Goal: Task Accomplishment & Management: Use online tool/utility

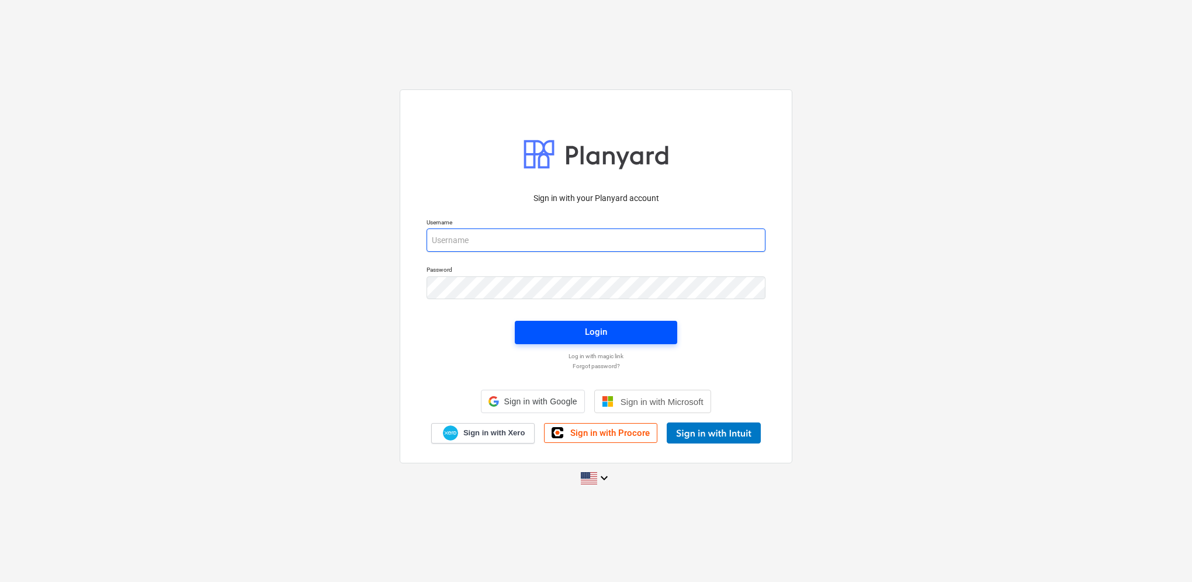
type input "[PERSON_NAME][EMAIL_ADDRESS][PERSON_NAME][DOMAIN_NAME]"
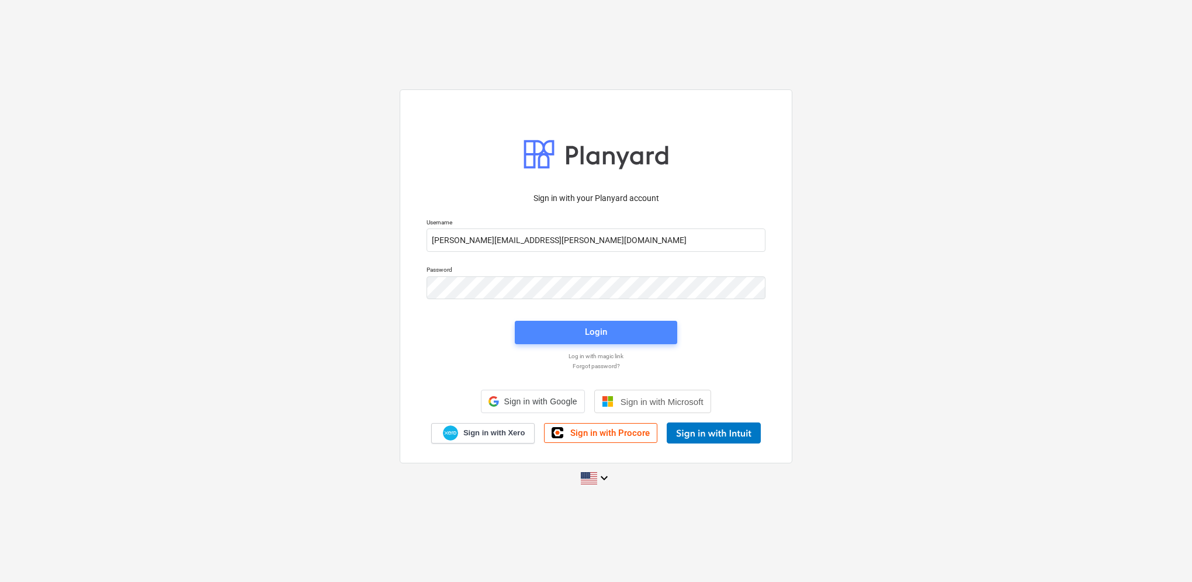
click at [587, 334] on div "Login" at bounding box center [596, 331] width 22 height 15
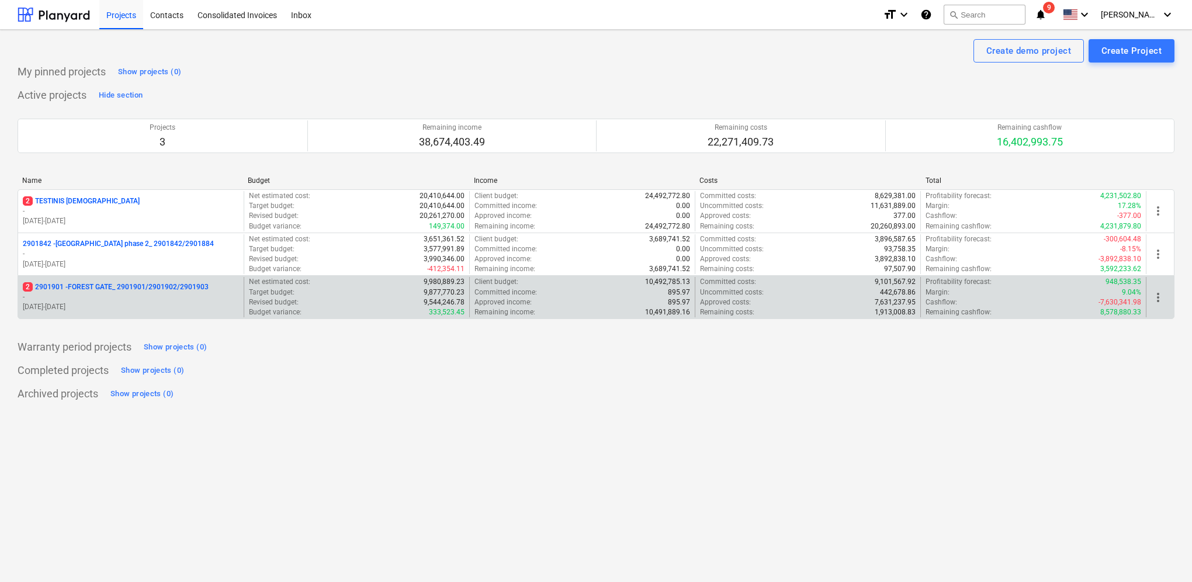
click at [80, 302] on p "[DATE] - [DATE]" at bounding box center [131, 307] width 216 height 10
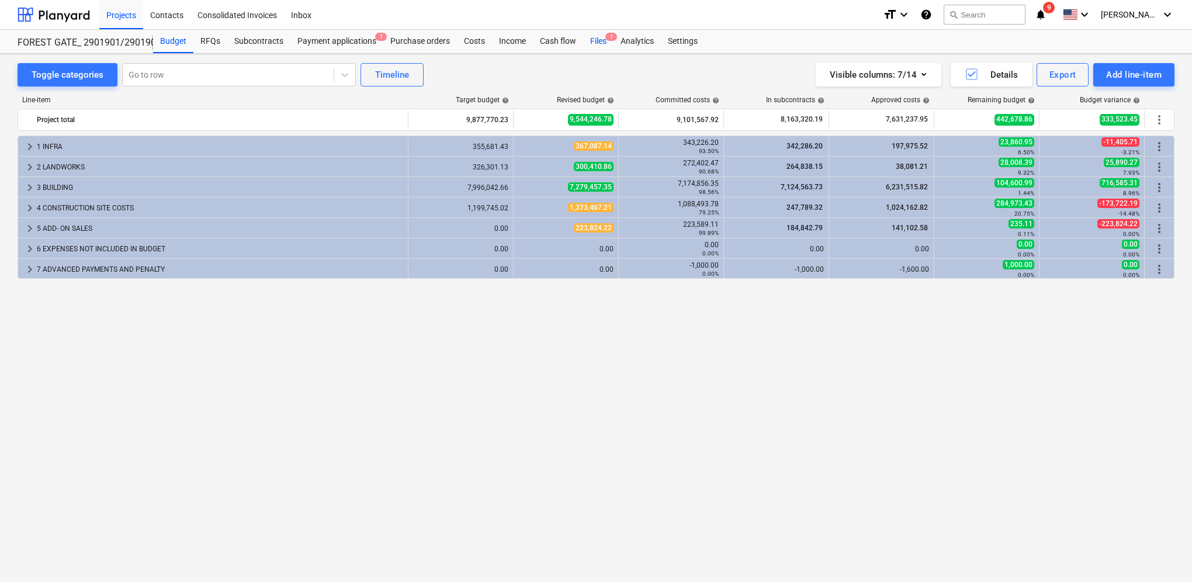
click at [591, 35] on div "Files 1" at bounding box center [598, 41] width 30 height 23
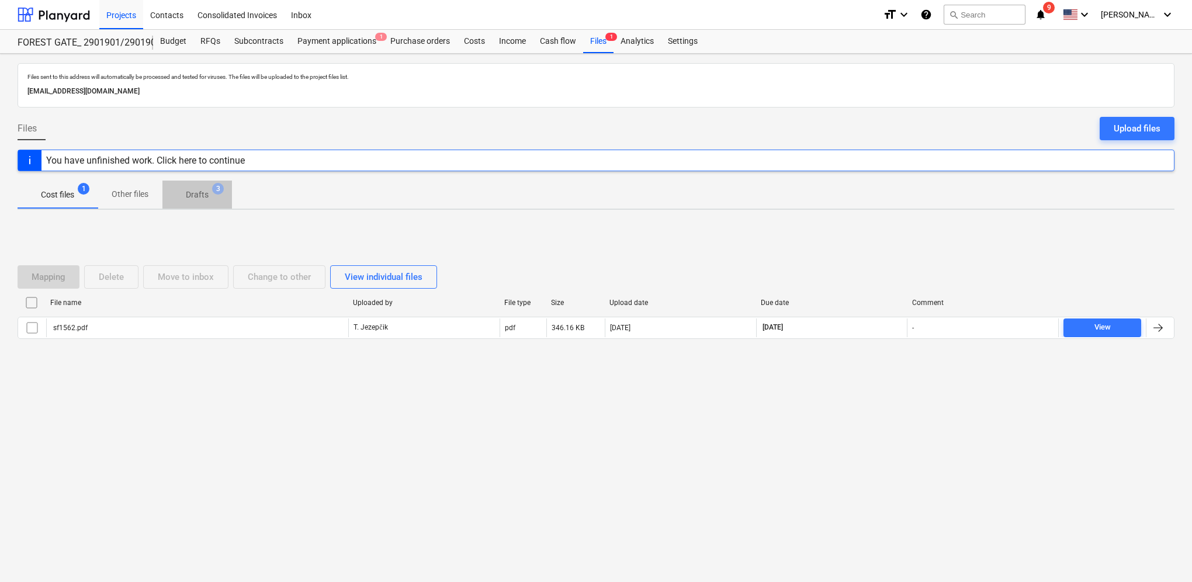
click at [193, 189] on p "Drafts" at bounding box center [197, 195] width 23 height 12
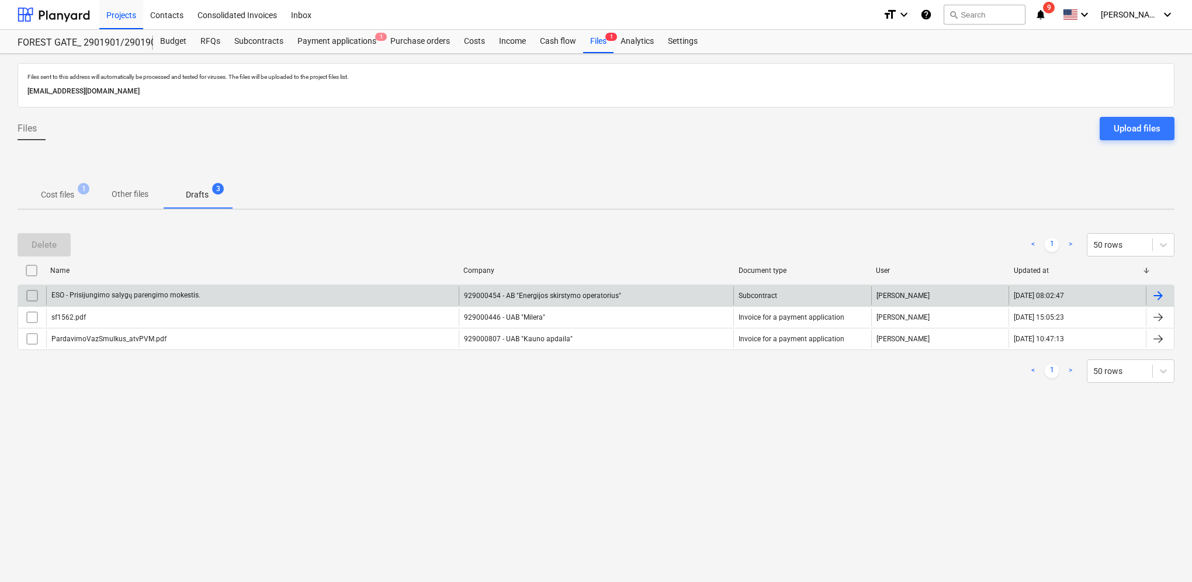
click at [1163, 296] on div at bounding box center [1158, 296] width 14 height 14
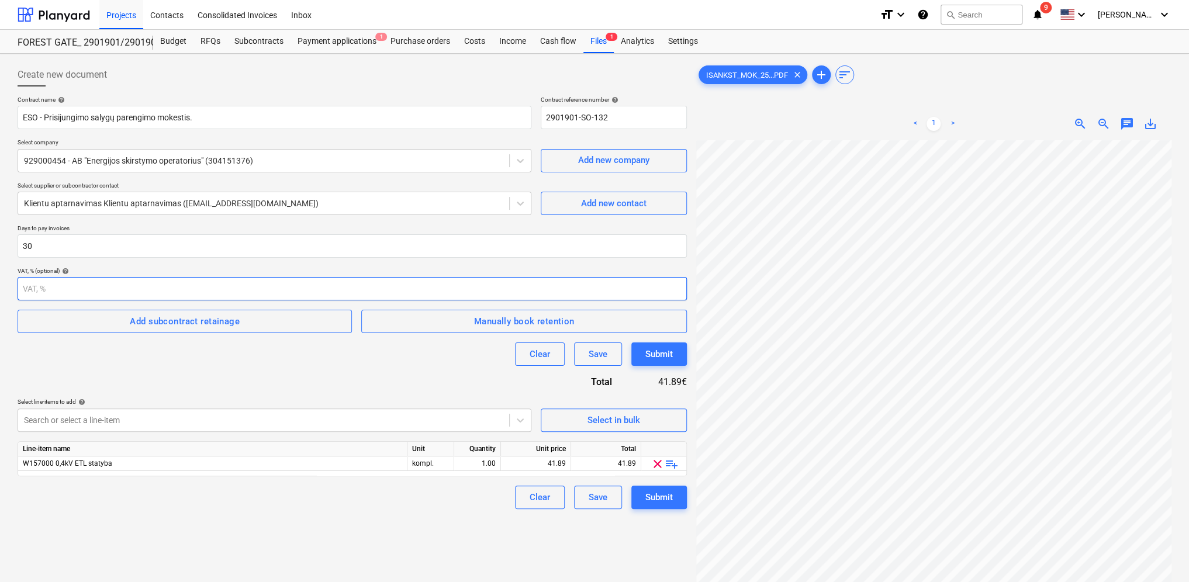
click at [126, 292] on input "number" at bounding box center [352, 288] width 669 height 23
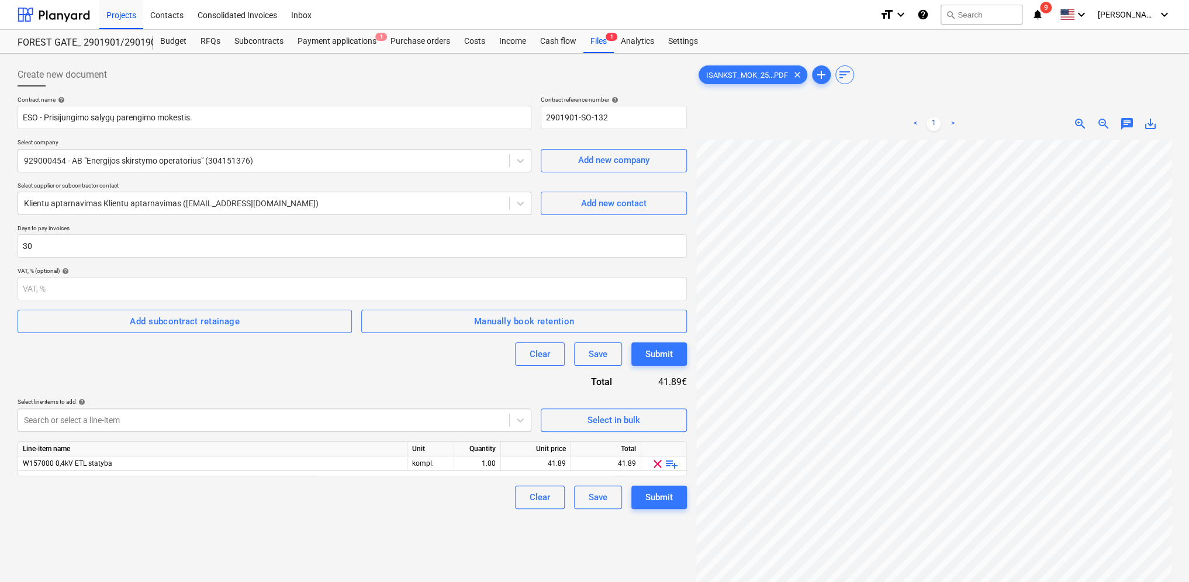
click at [220, 364] on div "Clear Save Submit" at bounding box center [352, 353] width 669 height 23
click at [668, 500] on div "Submit" at bounding box center [658, 497] width 27 height 15
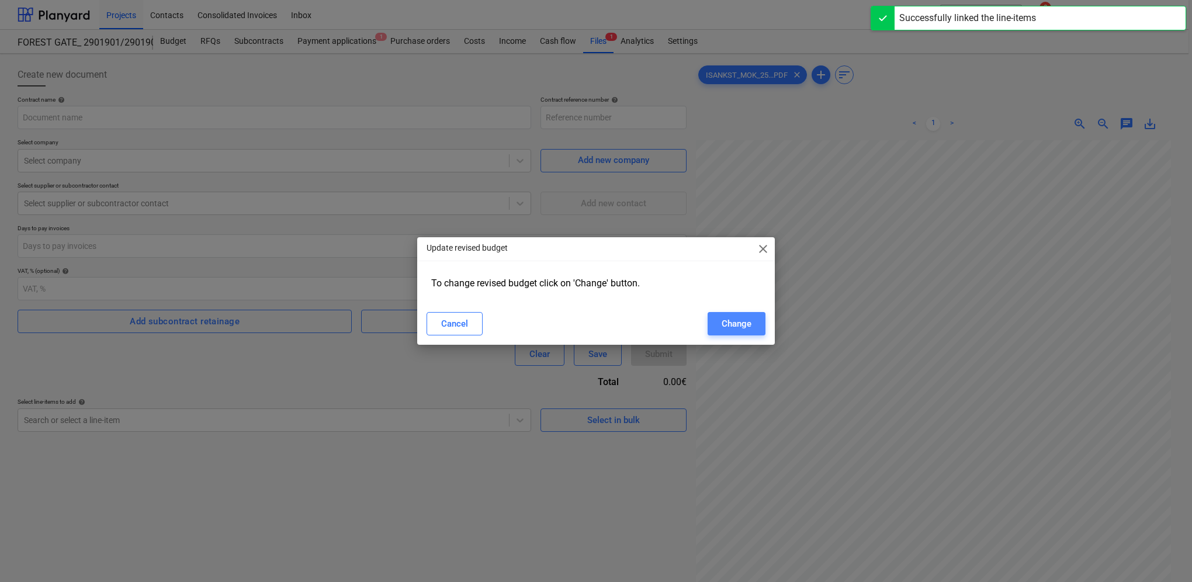
click at [733, 326] on div "Change" at bounding box center [737, 323] width 30 height 15
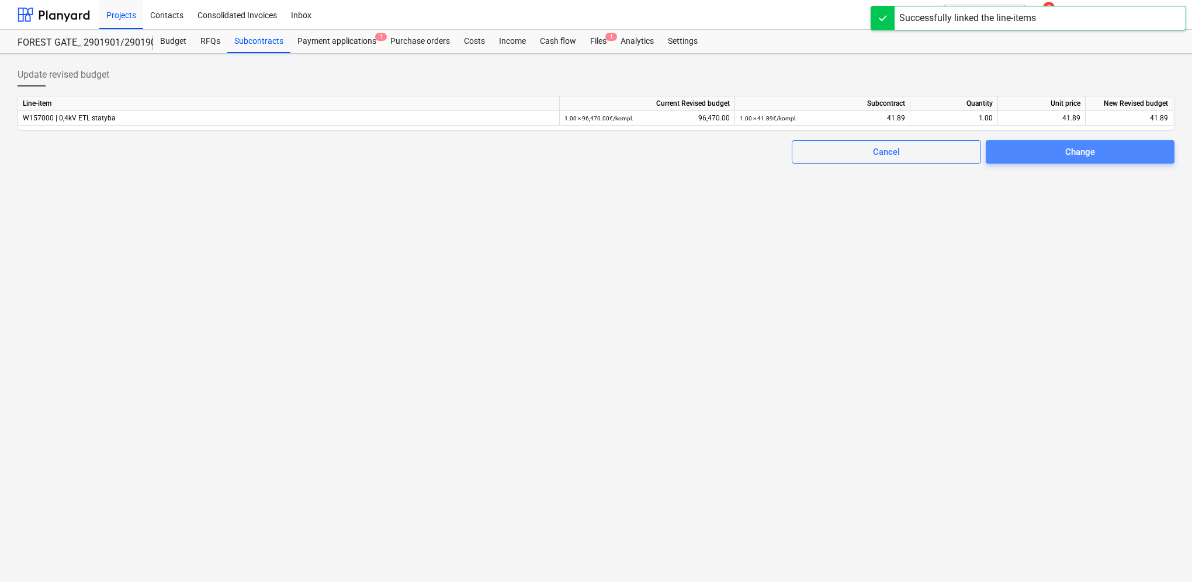
click at [1058, 150] on span "Change" at bounding box center [1080, 151] width 161 height 15
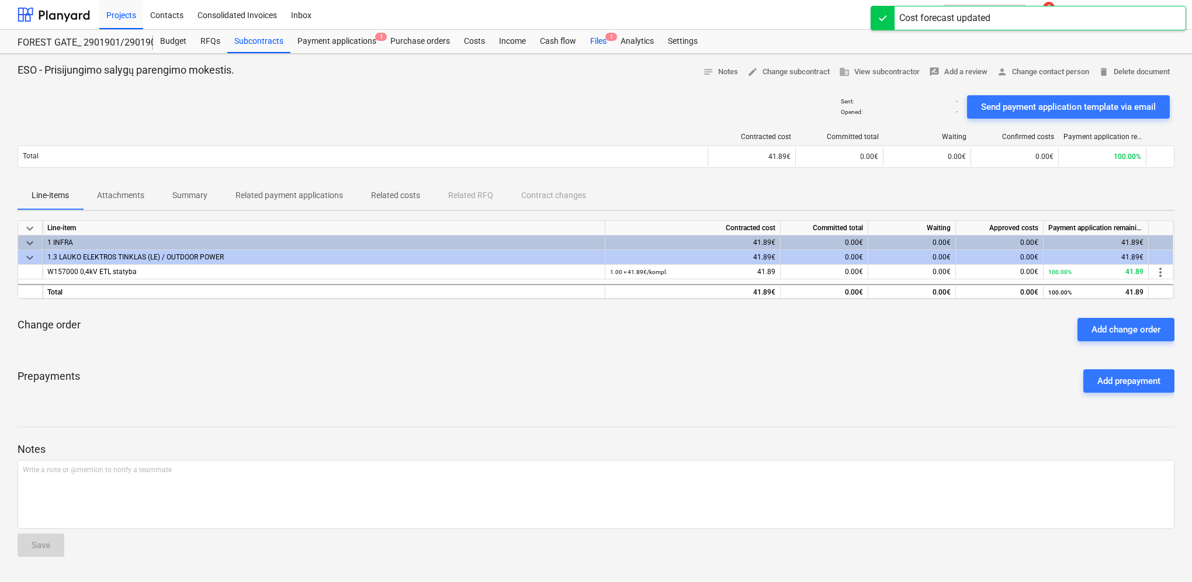
click at [605, 45] on div "Files 1" at bounding box center [598, 41] width 30 height 23
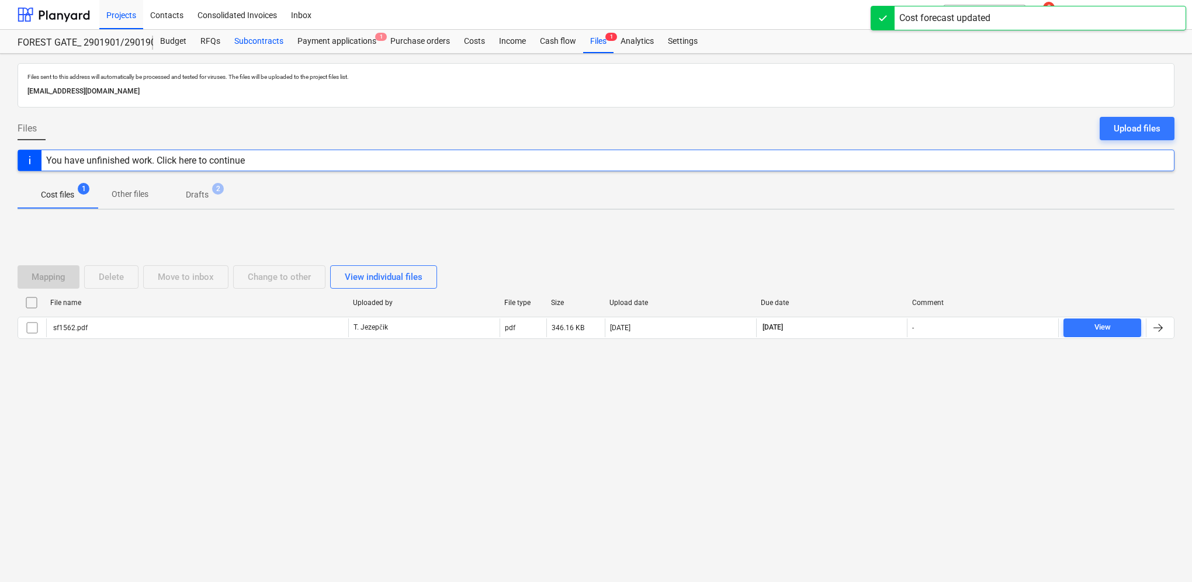
click at [268, 45] on div "Subcontracts" at bounding box center [258, 41] width 63 height 23
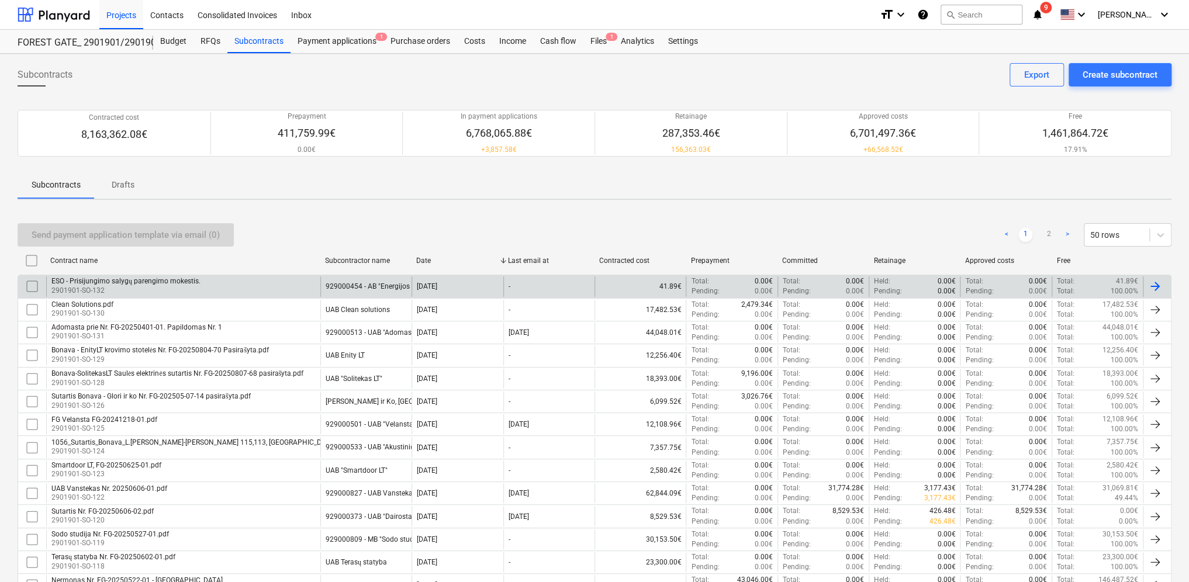
click at [395, 287] on div "929000454 - AB "Energijos skirstymo operatorius"" at bounding box center [403, 286] width 157 height 8
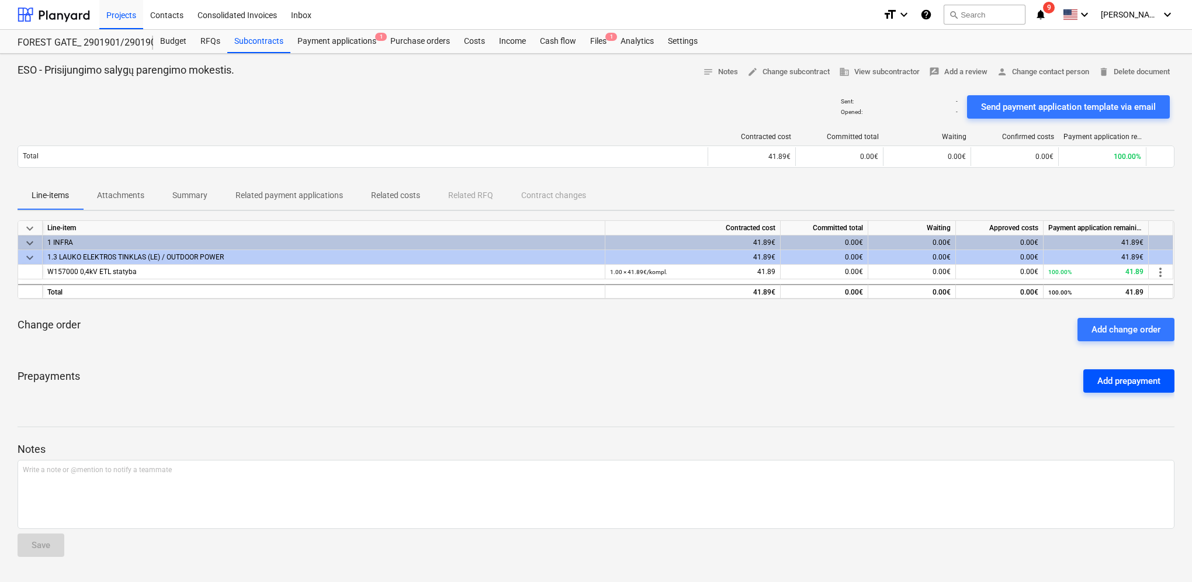
click at [1158, 379] on div "Add prepayment" at bounding box center [1128, 380] width 63 height 15
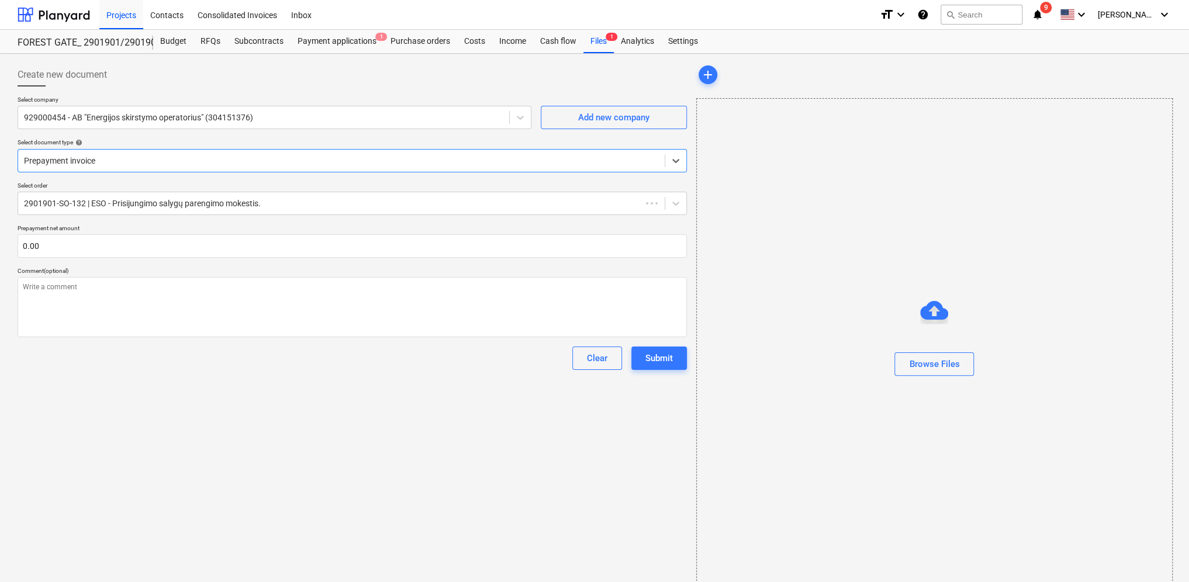
type textarea "x"
click at [77, 245] on input "text" at bounding box center [352, 245] width 669 height 23
type textarea "x"
type input "0.00"
type textarea "x"
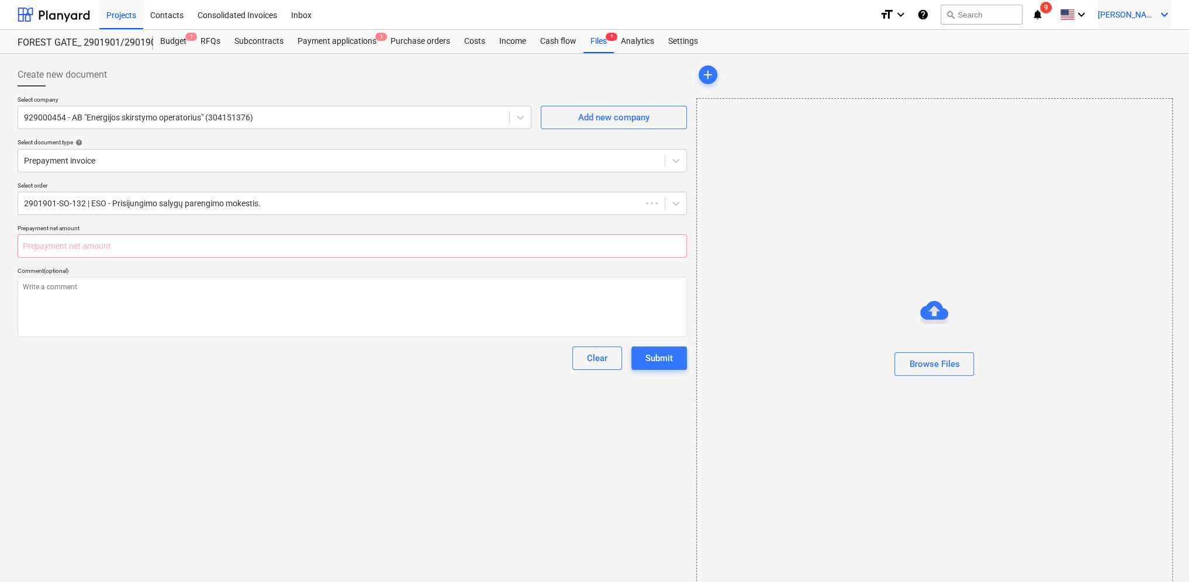
type input "0.00"
type textarea "x"
type input "0.00"
click at [961, 366] on button "Browse Files" at bounding box center [933, 363] width 79 height 23
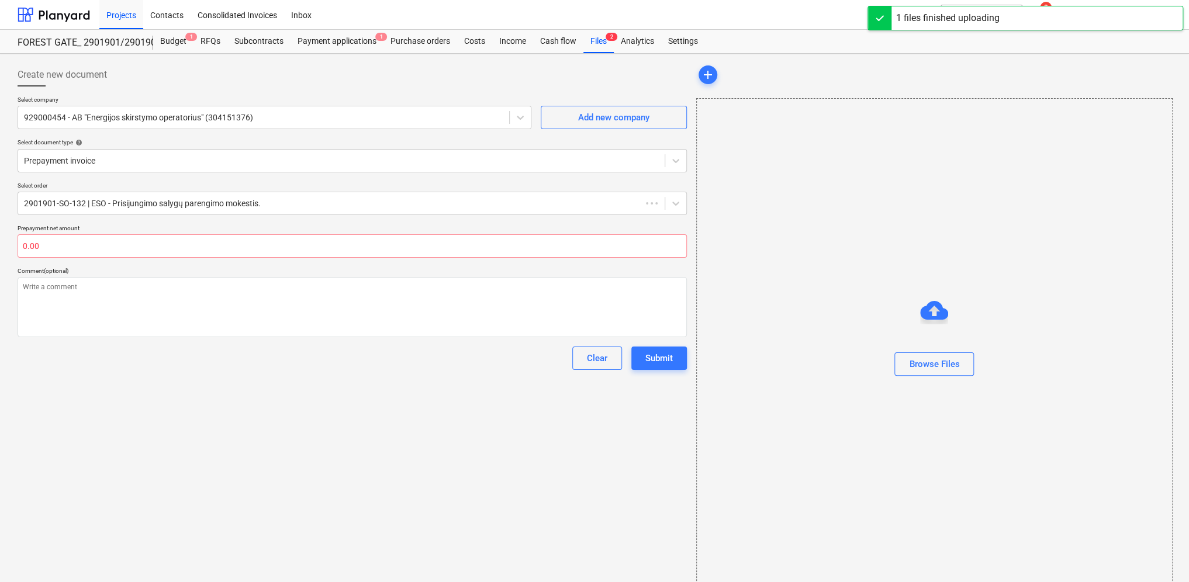
type textarea "x"
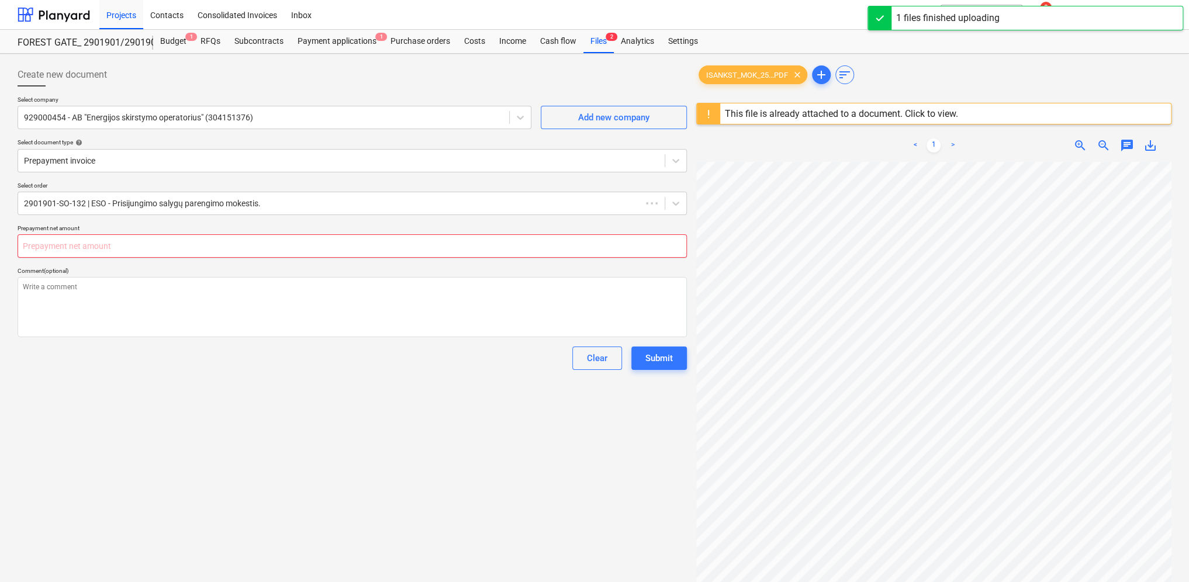
click at [65, 243] on input "text" at bounding box center [352, 245] width 669 height 23
type textarea "x"
type input "4"
type textarea "x"
type input "41"
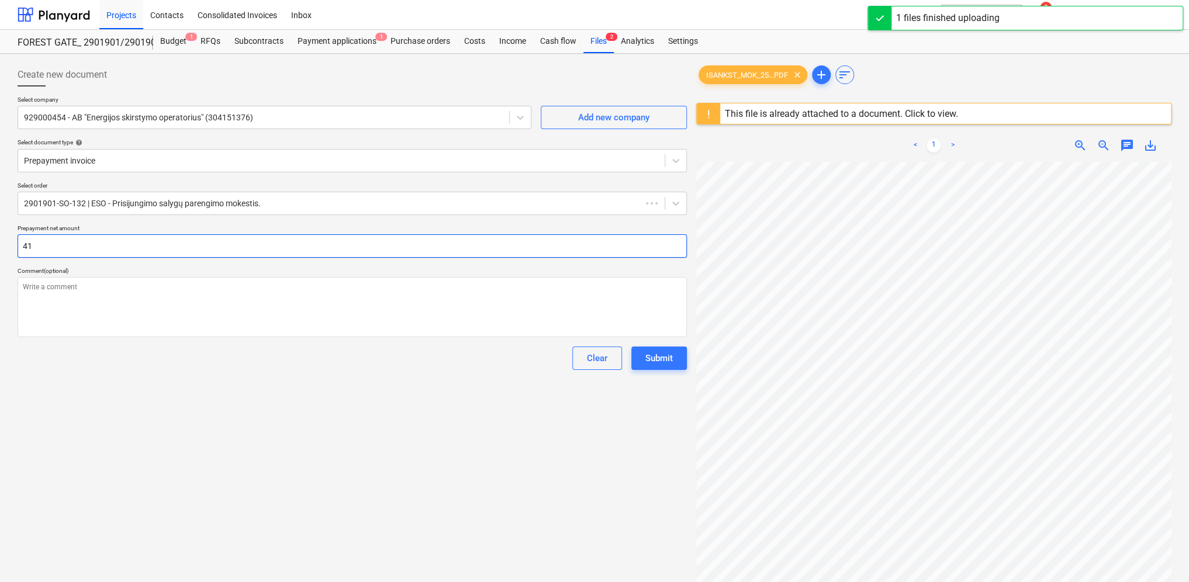
type textarea "x"
type input "41."
type textarea "x"
type input "41.8"
type textarea "x"
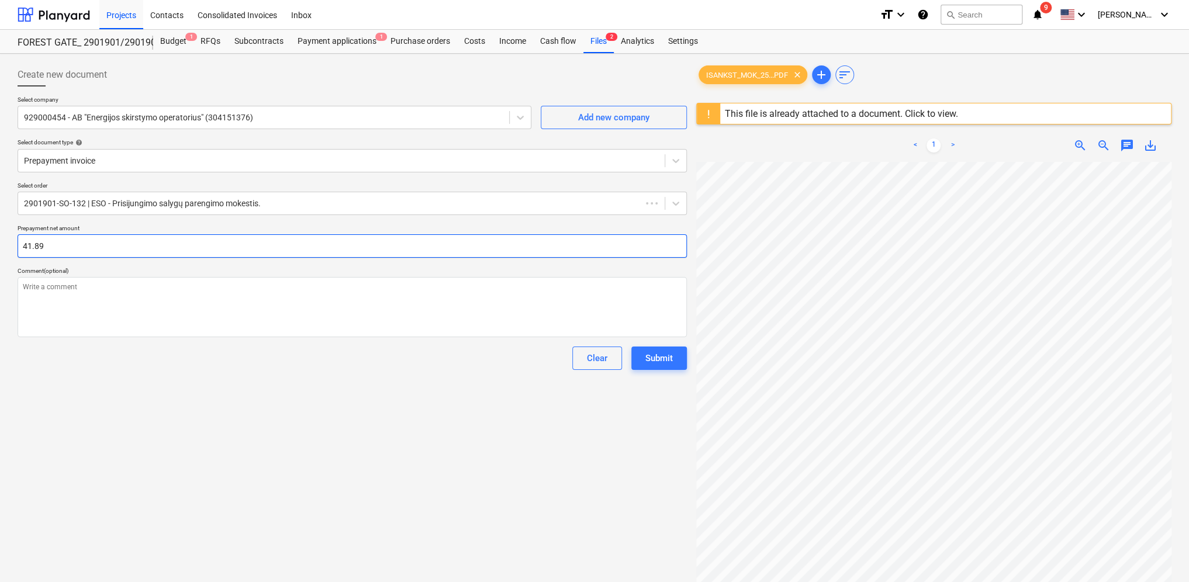
type input "41.89"
click at [120, 400] on div "Create new document Select company 929000454 - AB "Energijos skirstymo operator…" at bounding box center [352, 386] width 678 height 657
drag, startPoint x: 202, startPoint y: 470, endPoint x: 207, endPoint y: 494, distance: 25.2
click at [207, 498] on div "Create new document Select company 929000454 - AB "Energijos skirstymo operator…" at bounding box center [352, 386] width 678 height 657
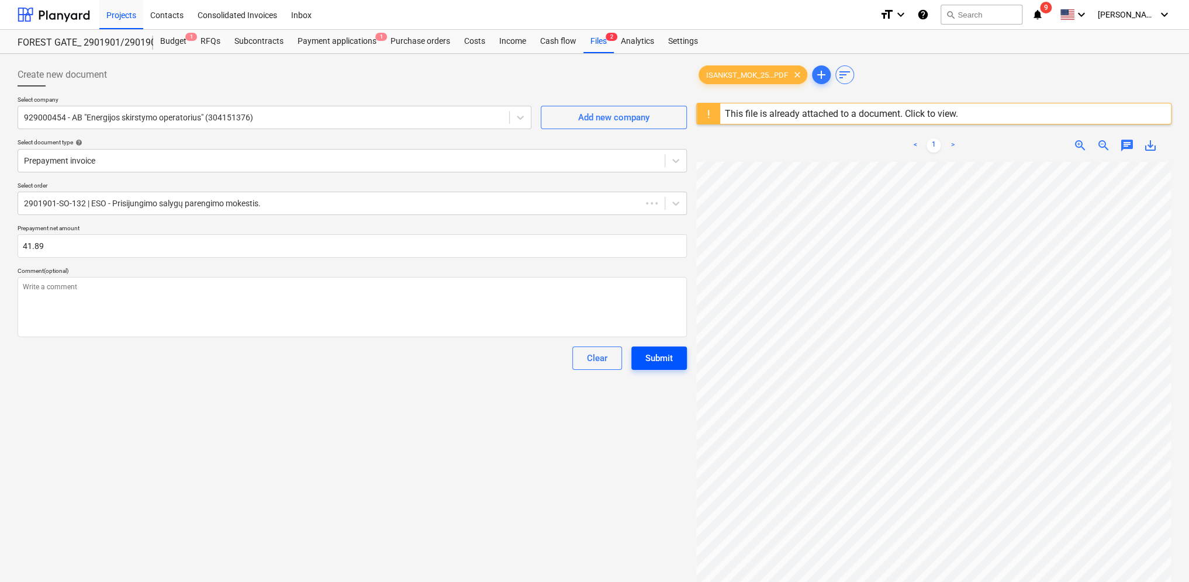
click at [659, 355] on div "Submit" at bounding box center [658, 358] width 27 height 15
type textarea "x"
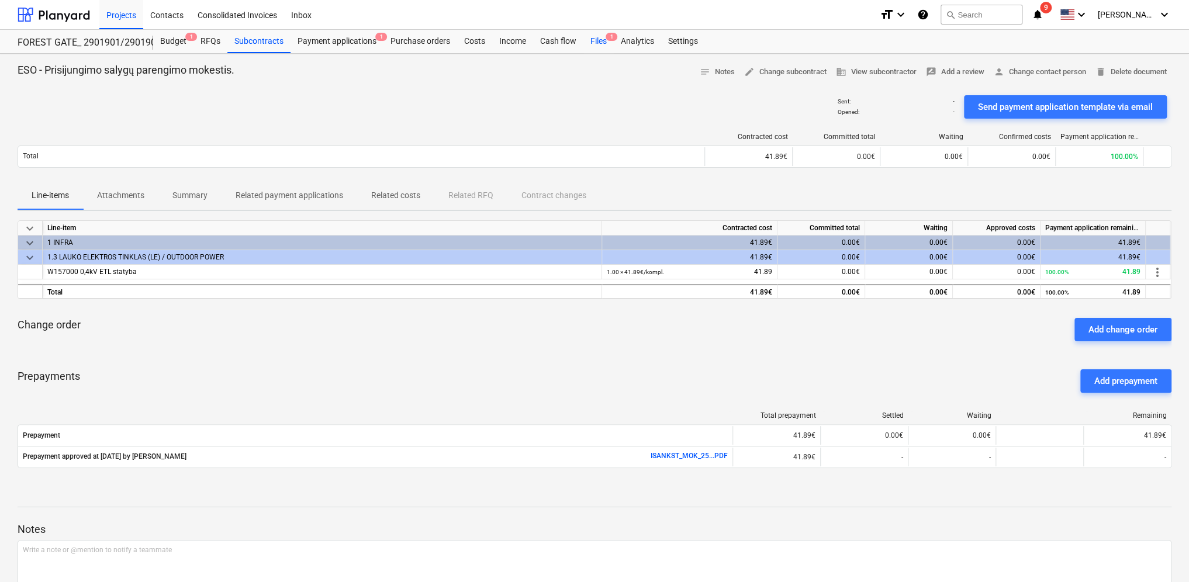
click at [600, 43] on div "Files 1" at bounding box center [598, 41] width 30 height 23
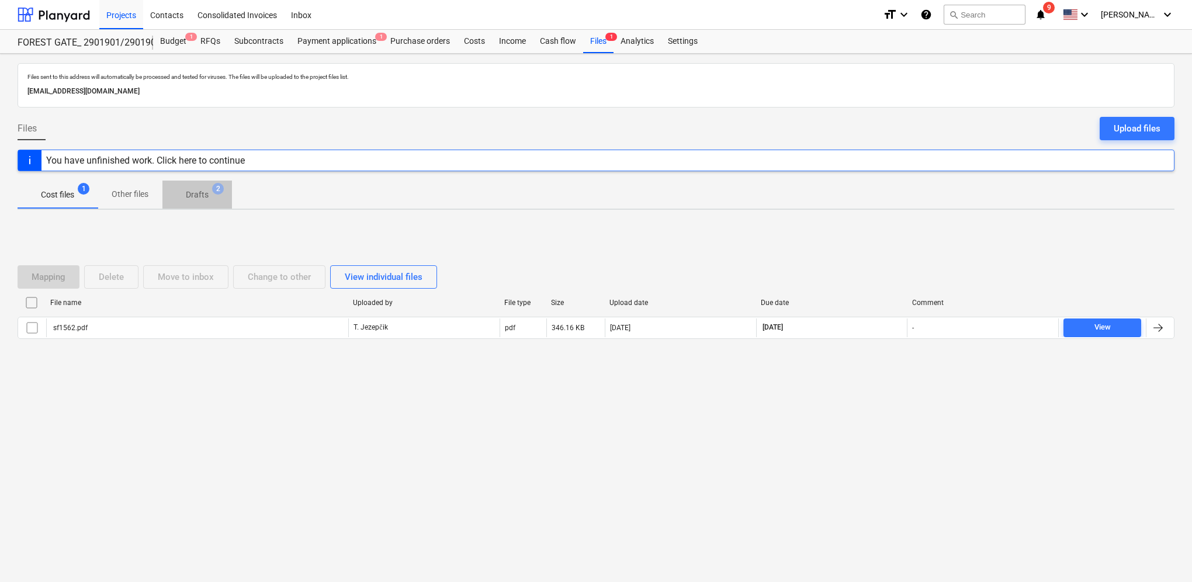
click at [203, 194] on p "Drafts" at bounding box center [197, 195] width 23 height 12
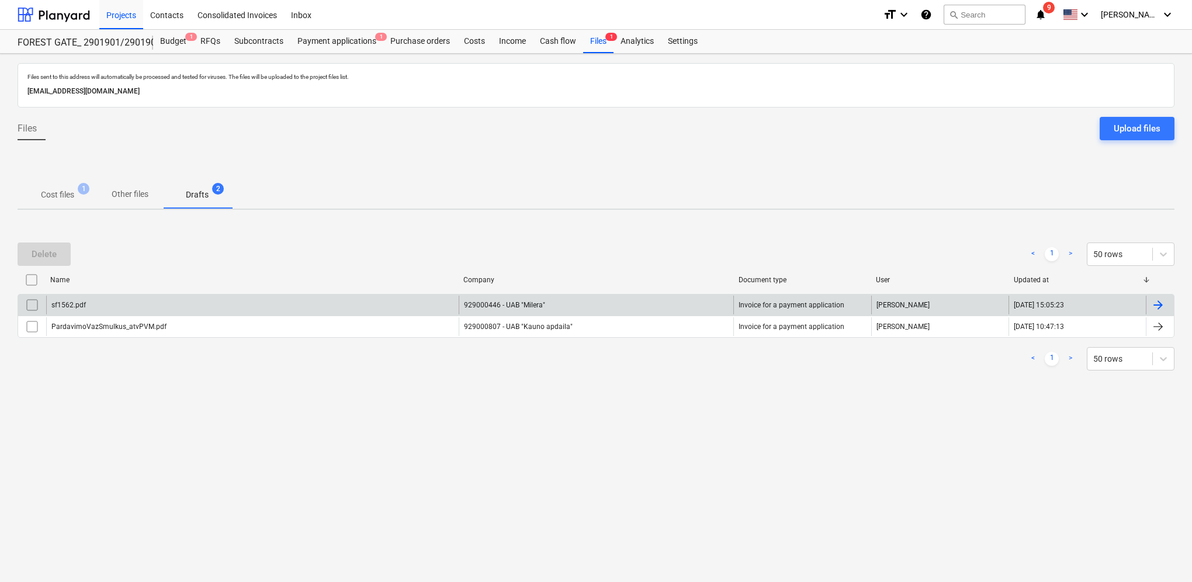
click at [1162, 302] on div at bounding box center [1158, 305] width 14 height 14
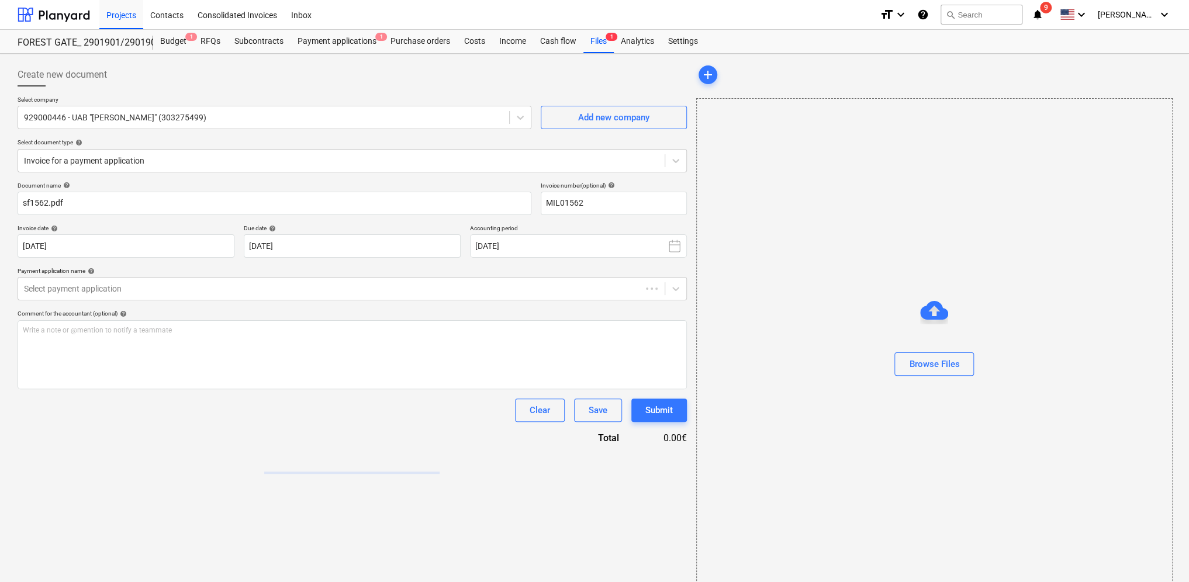
type input "MIL01562"
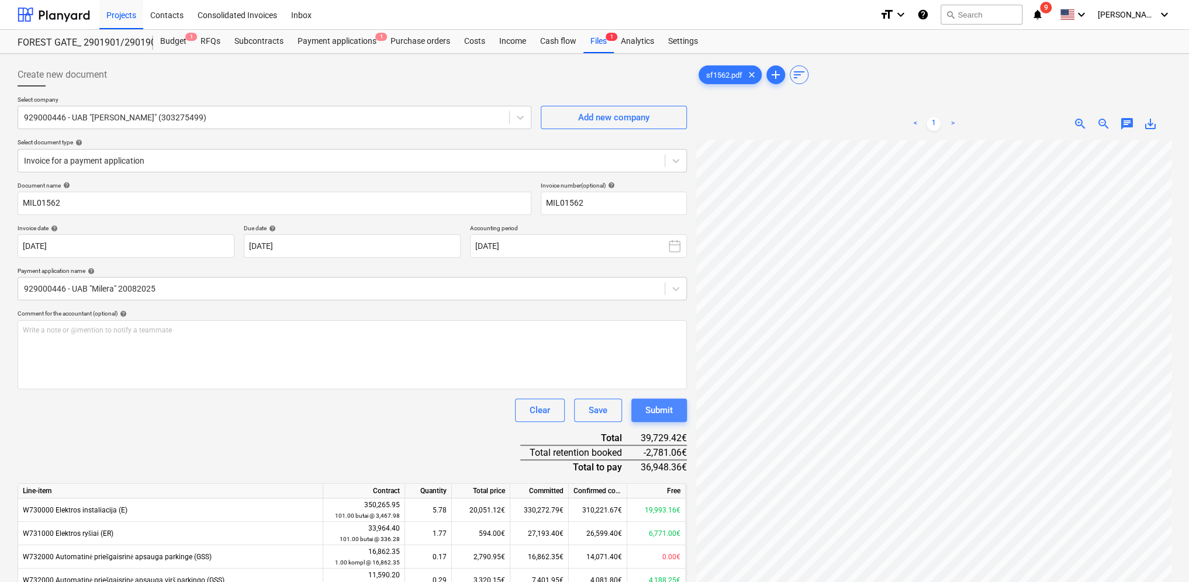
click at [659, 411] on div "Submit" at bounding box center [658, 410] width 27 height 15
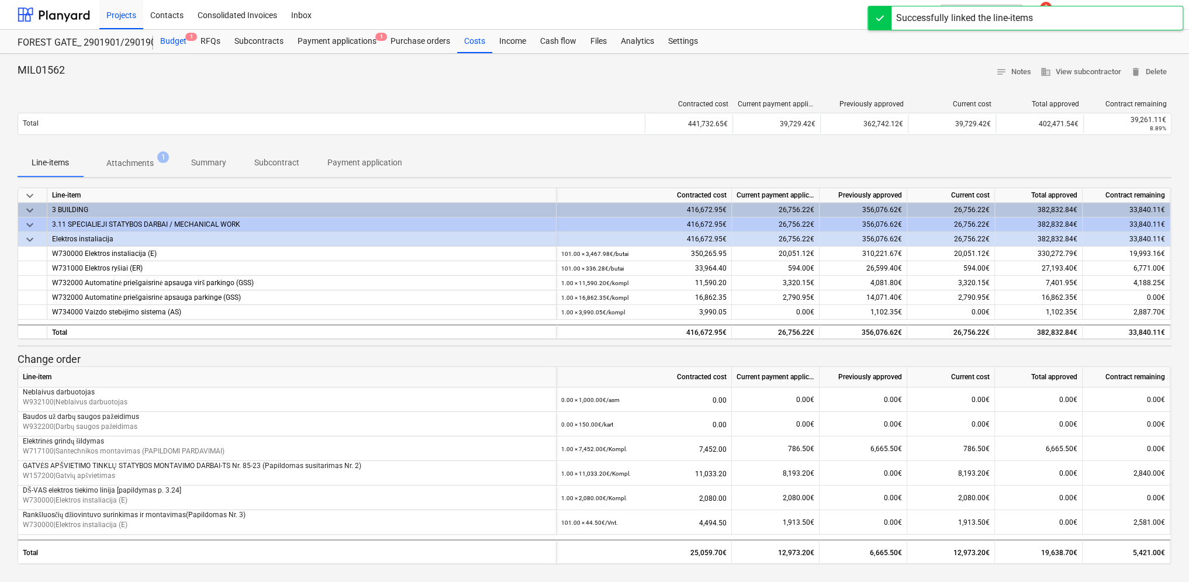
click at [168, 40] on div "Budget 1" at bounding box center [173, 41] width 40 height 23
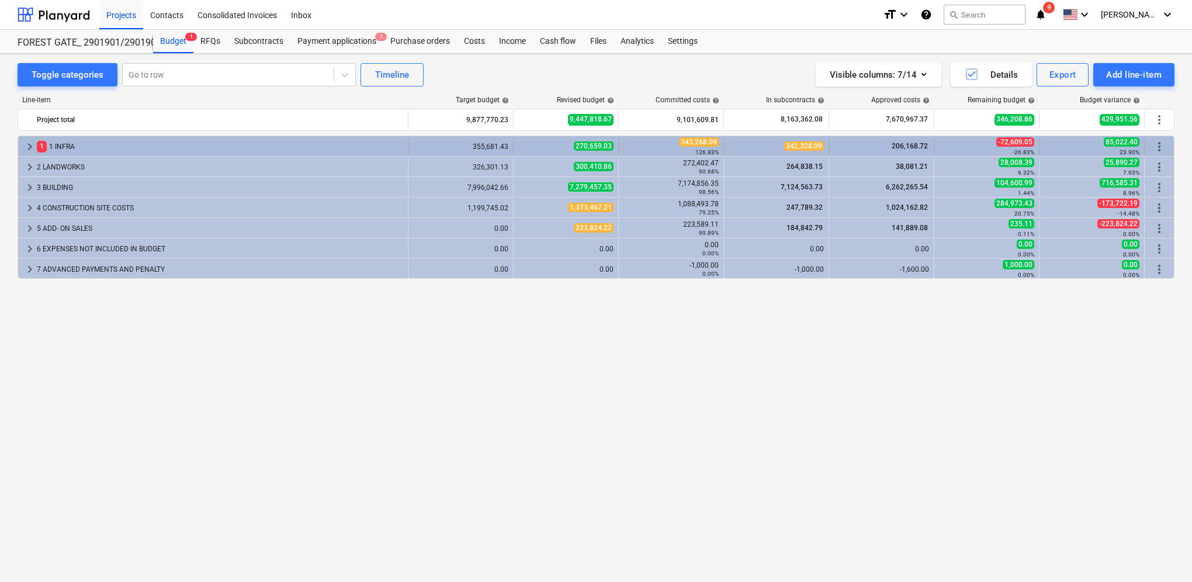
click at [26, 147] on span "keyboard_arrow_right" at bounding box center [30, 147] width 14 height 14
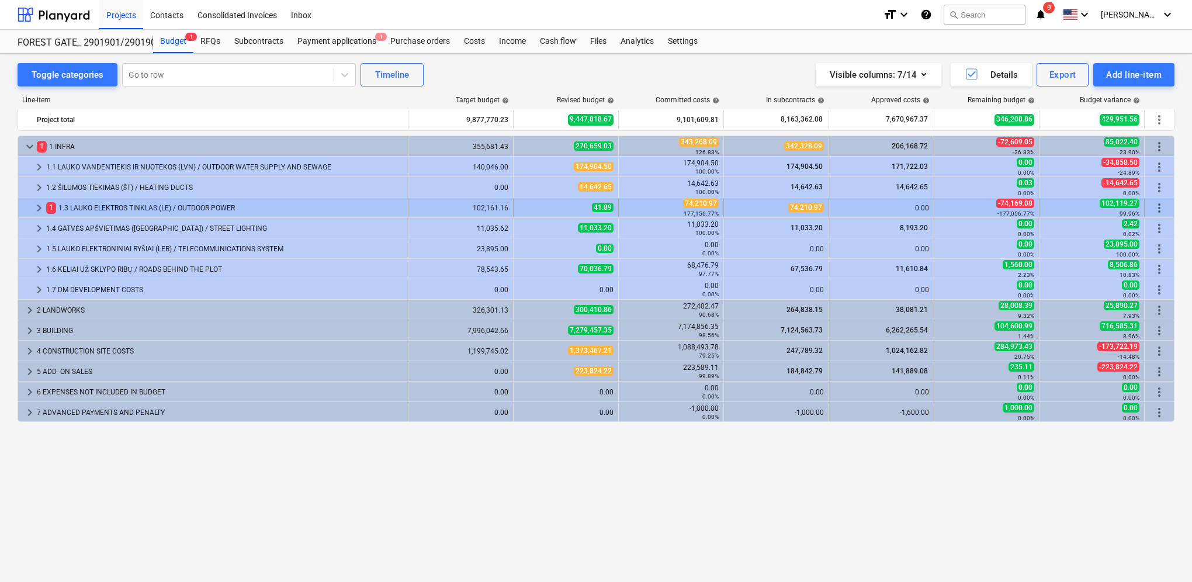
click at [41, 206] on span "keyboard_arrow_right" at bounding box center [39, 208] width 14 height 14
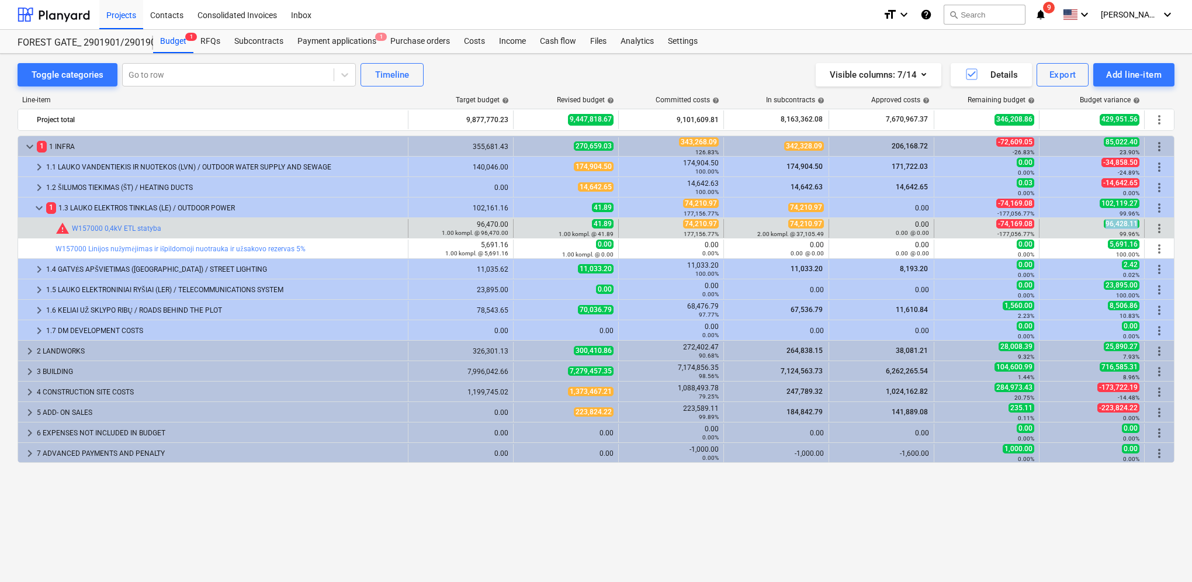
drag, startPoint x: 1108, startPoint y: 224, endPoint x: 1140, endPoint y: 223, distance: 31.6
click at [1140, 223] on span "96,428.11" at bounding box center [1122, 223] width 36 height 9
copy span "96,428.11"
click at [528, 225] on span "edit" at bounding box center [525, 228] width 9 height 9
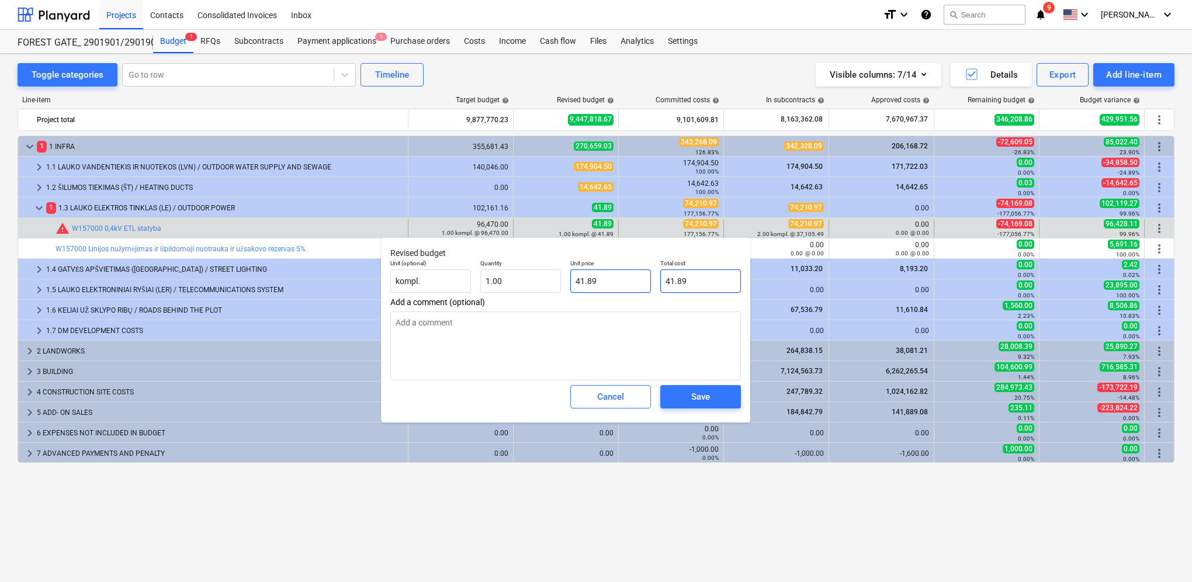
drag, startPoint x: 653, startPoint y: 280, endPoint x: 645, endPoint y: 281, distance: 7.6
click at [639, 281] on div "Unit (optional) kompl. Quantity 1.00 Unit price 41.89 Total cost 41.89" at bounding box center [566, 276] width 360 height 43
paste input "96,428.11"
type textarea "x"
type input "96,428.11"
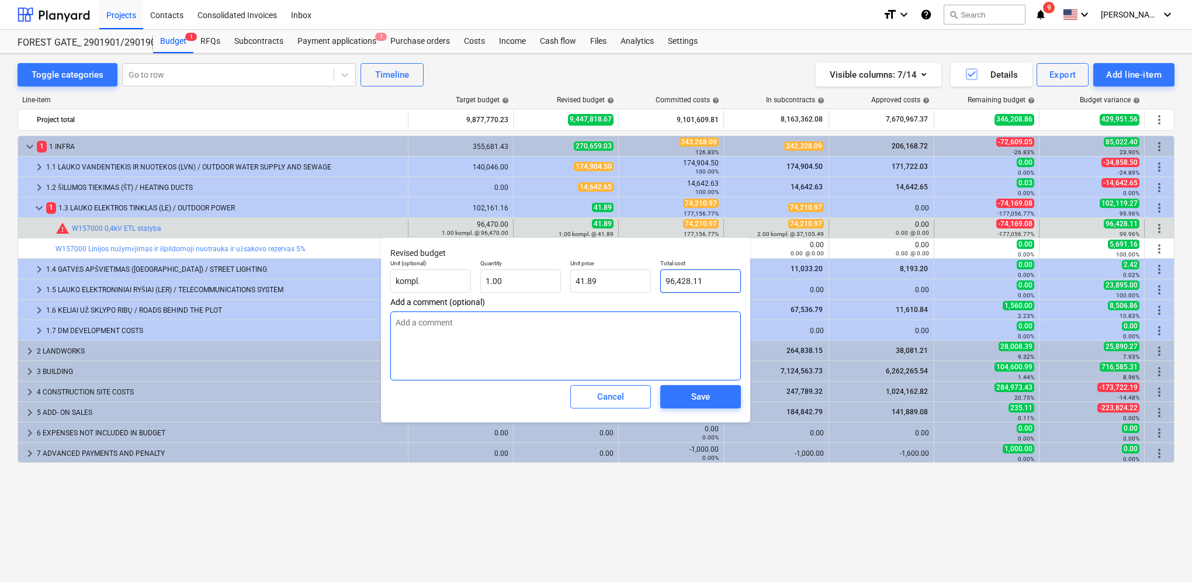
type input "96,428.11"
click at [700, 395] on div "Save" at bounding box center [700, 396] width 19 height 15
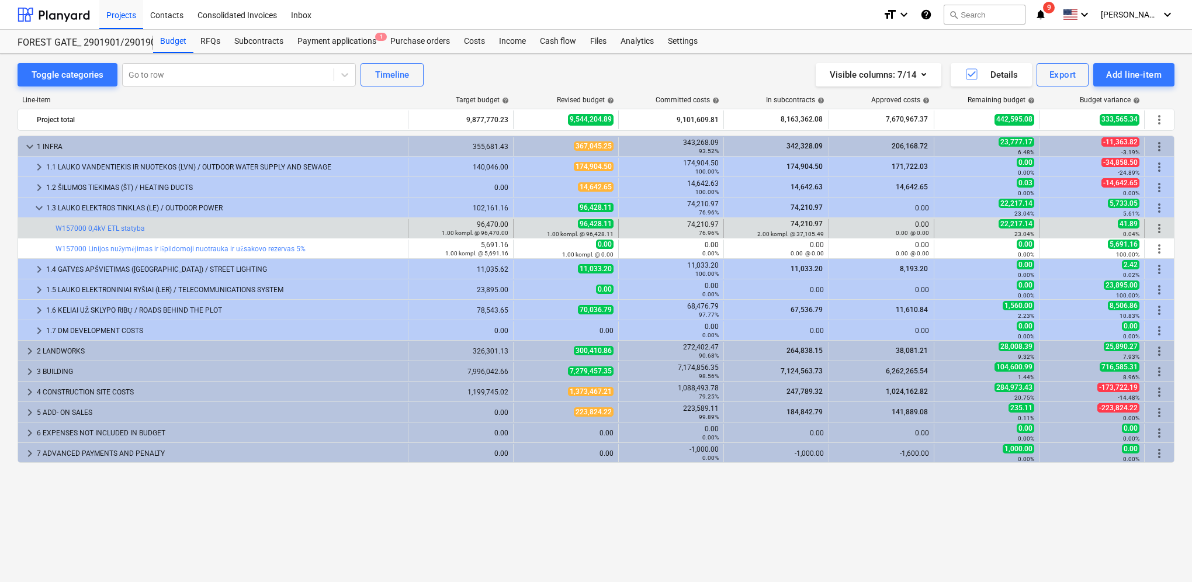
click at [1157, 227] on span "more_vert" at bounding box center [1159, 228] width 14 height 14
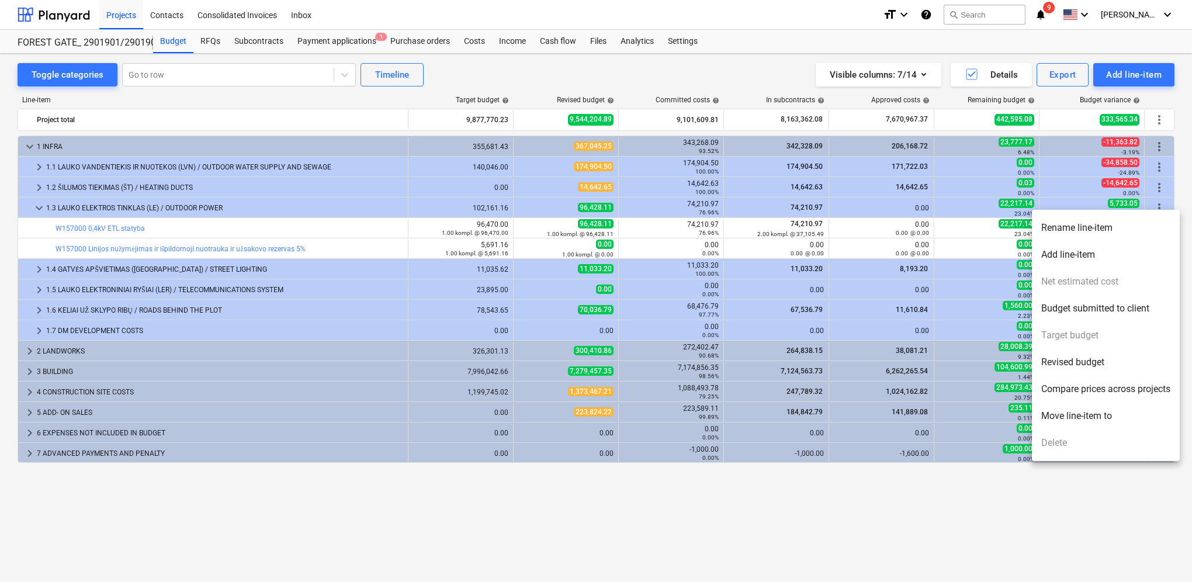
click at [998, 497] on div at bounding box center [596, 291] width 1192 height 582
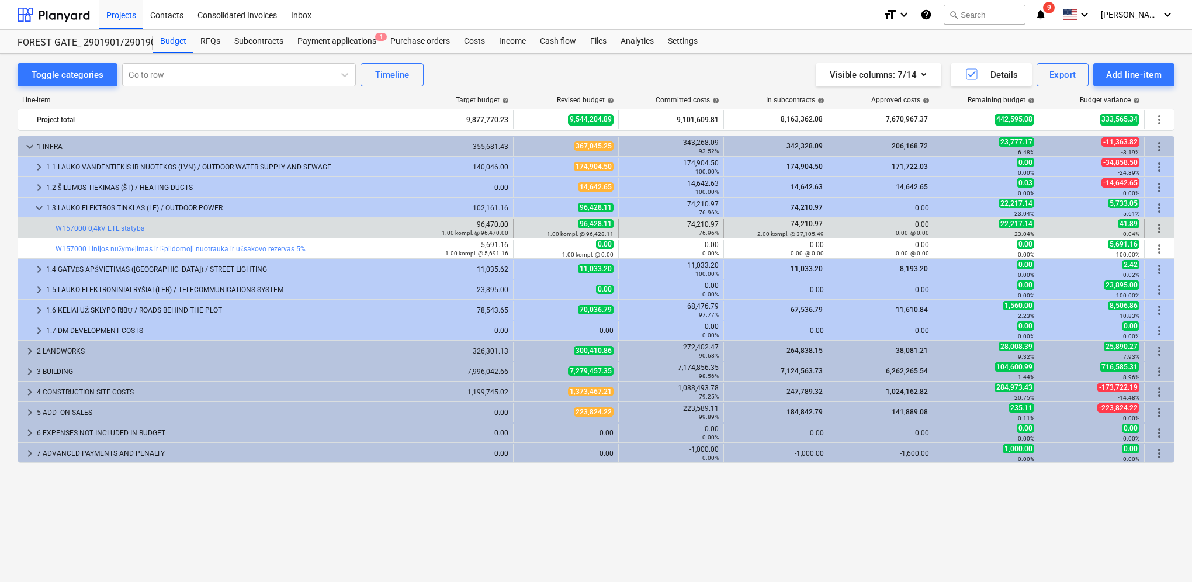
click at [693, 225] on div "74,210.97 76.96%" at bounding box center [671, 228] width 95 height 16
drag, startPoint x: 689, startPoint y: 224, endPoint x: 720, endPoint y: 224, distance: 31.0
click at [720, 224] on div "74,210.97 76.96%" at bounding box center [671, 228] width 105 height 19
copy div "74,210.97"
click at [525, 227] on span "edit" at bounding box center [525, 228] width 9 height 9
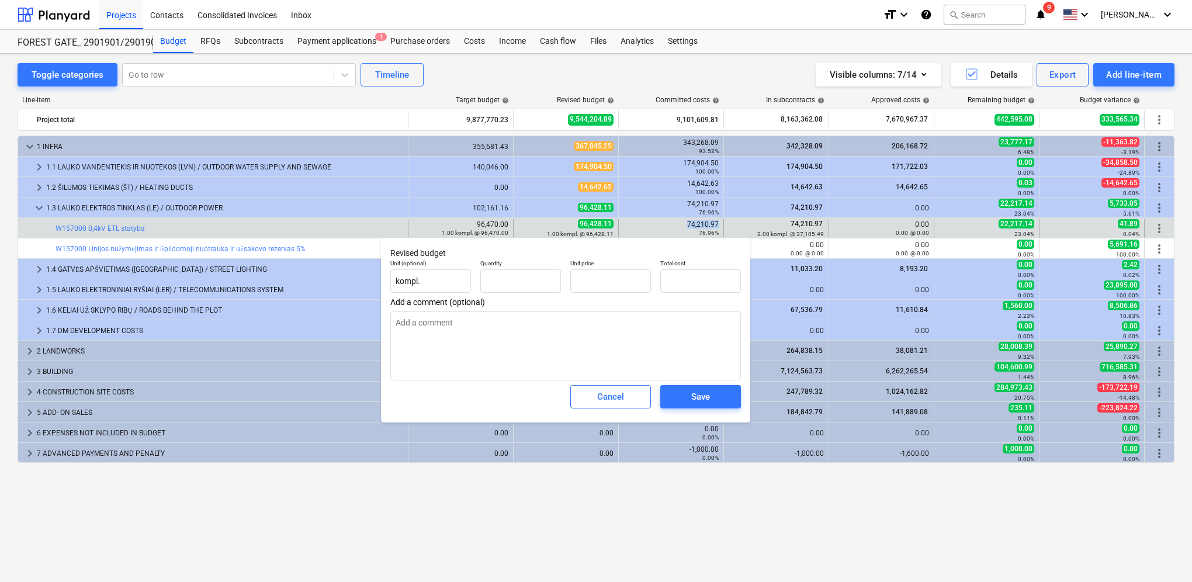
type textarea "x"
type input "1.00"
type input "96,428.11"
type input "96428.11"
drag, startPoint x: 720, startPoint y: 279, endPoint x: 655, endPoint y: 278, distance: 64.9
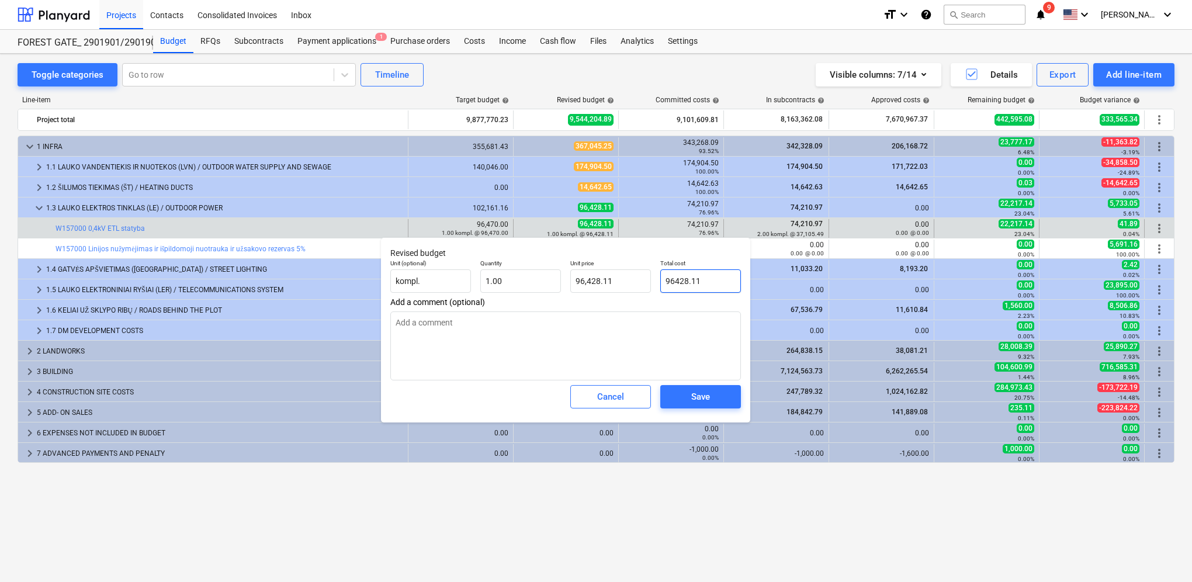
click at [656, 278] on div "Total cost 96428.11" at bounding box center [701, 276] width 90 height 43
paste input "74,210.97"
type textarea "x"
type input "74,210.97"
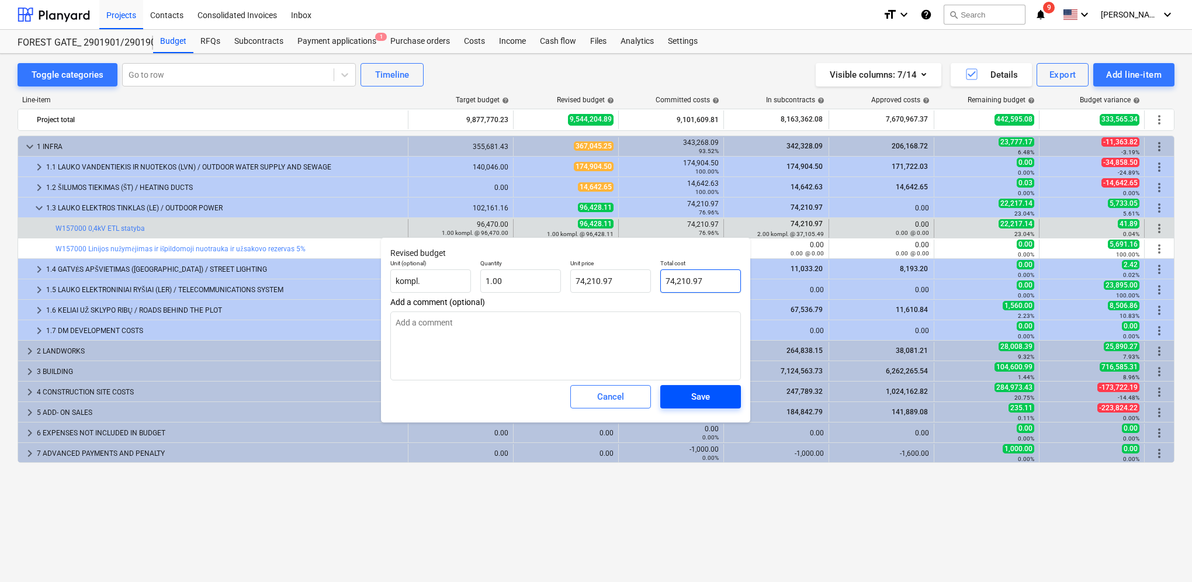
type input "74,210.97"
click at [706, 398] on div "Save" at bounding box center [700, 396] width 19 height 15
type textarea "x"
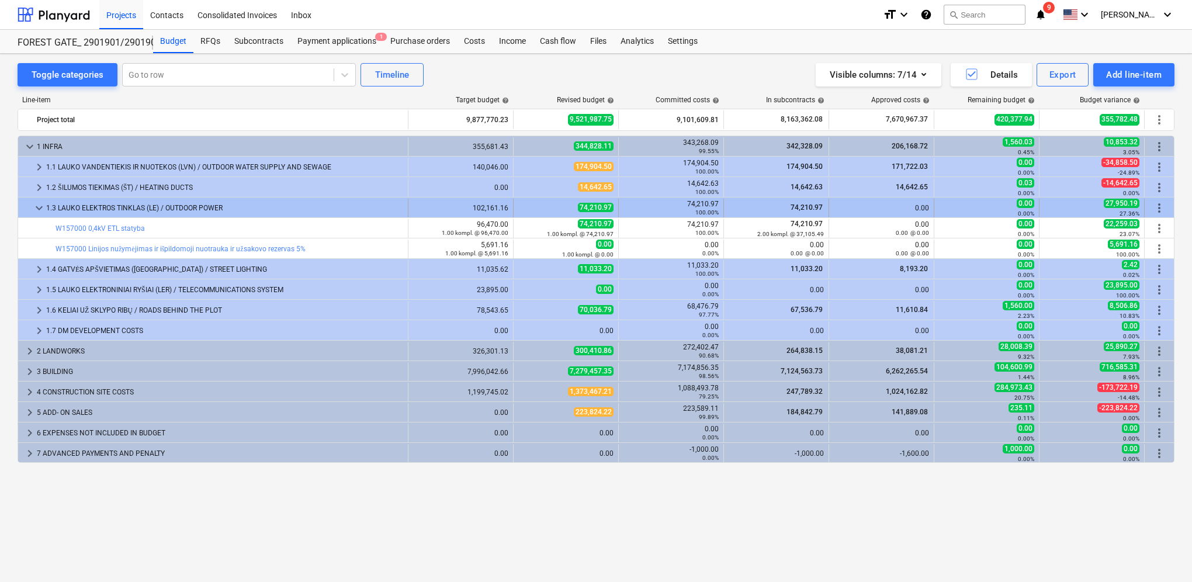
click at [36, 210] on span "keyboard_arrow_down" at bounding box center [39, 208] width 14 height 14
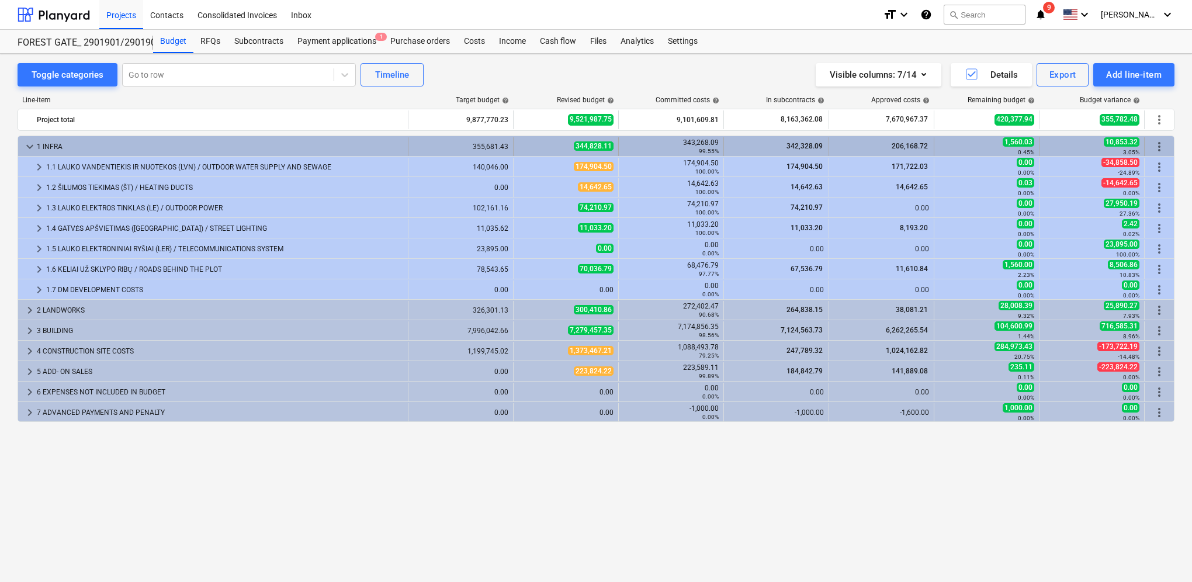
click at [29, 145] on span "keyboard_arrow_down" at bounding box center [30, 147] width 14 height 14
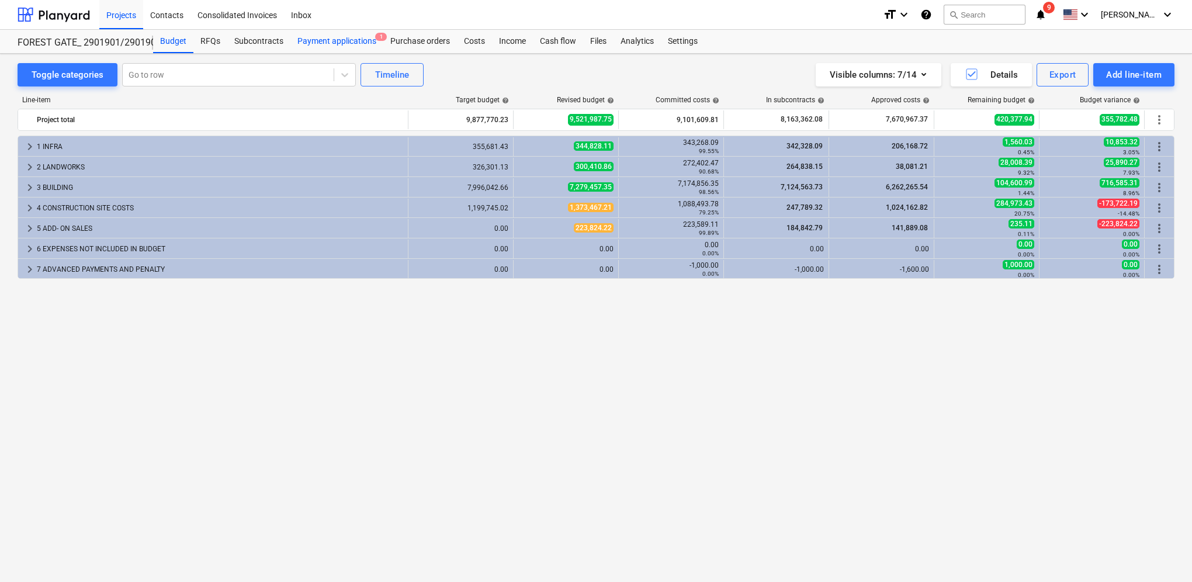
click at [330, 40] on div "Payment applications 1" at bounding box center [336, 41] width 93 height 23
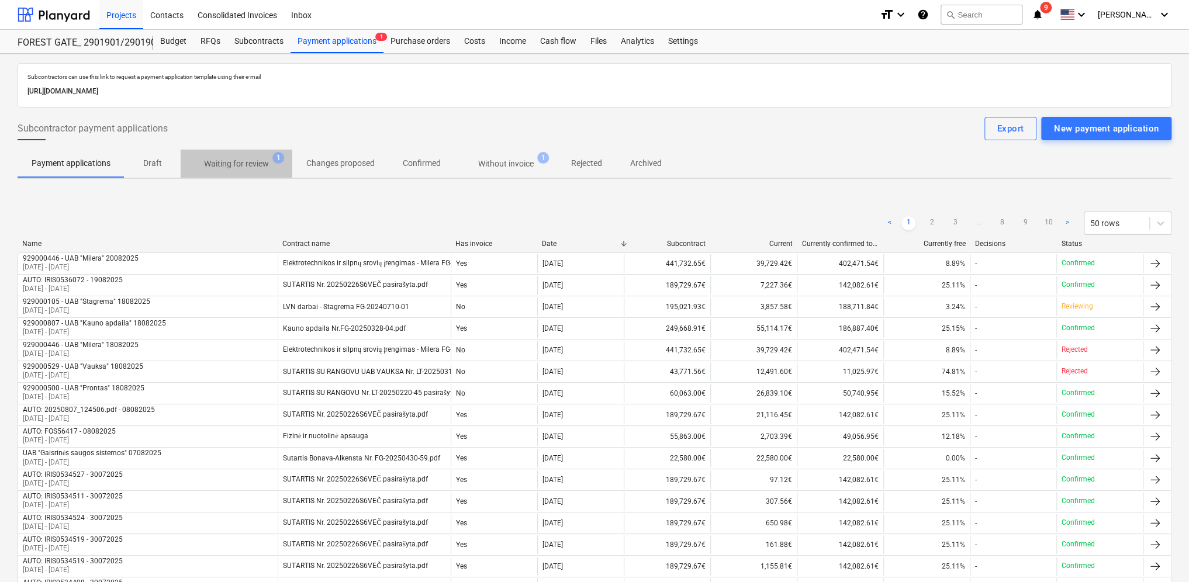
click at [245, 162] on p "Waiting for review" at bounding box center [236, 164] width 65 height 12
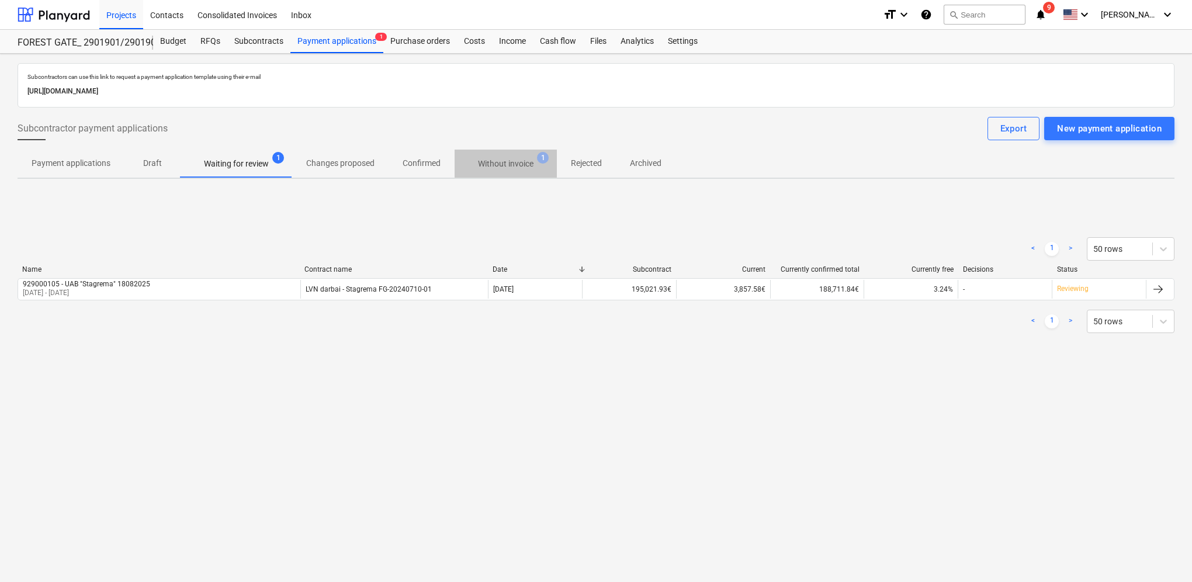
click at [500, 167] on p "Without invoice" at bounding box center [506, 164] width 56 height 12
click at [1055, 12] on span "10" at bounding box center [1049, 8] width 13 height 12
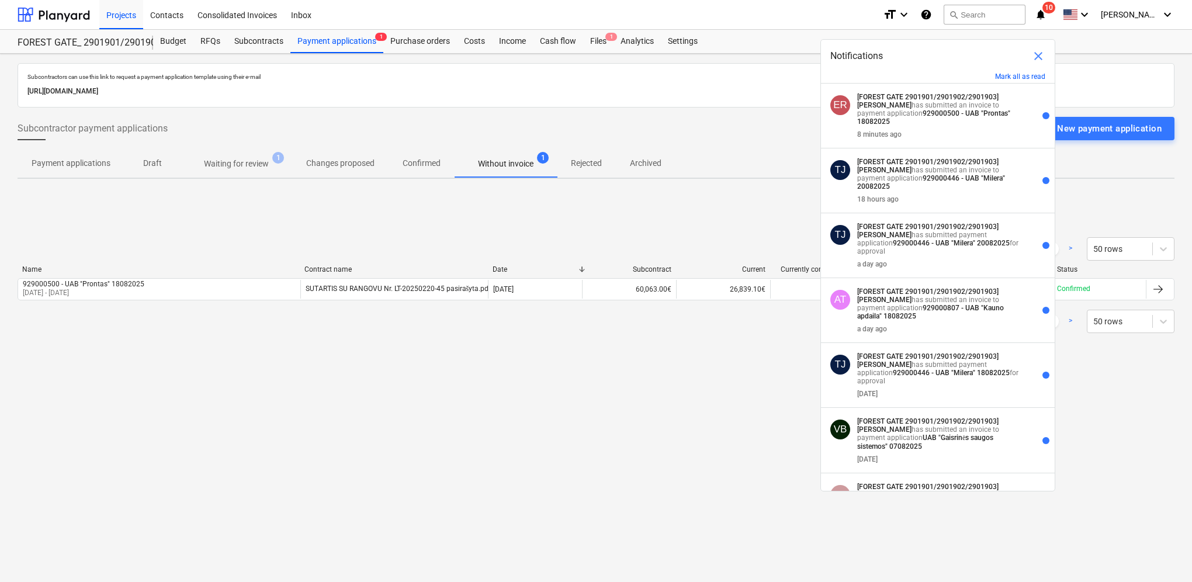
click at [767, 138] on div "Subcontractor payment applications Export New payment application" at bounding box center [596, 128] width 1157 height 23
